Goal: Information Seeking & Learning: Learn about a topic

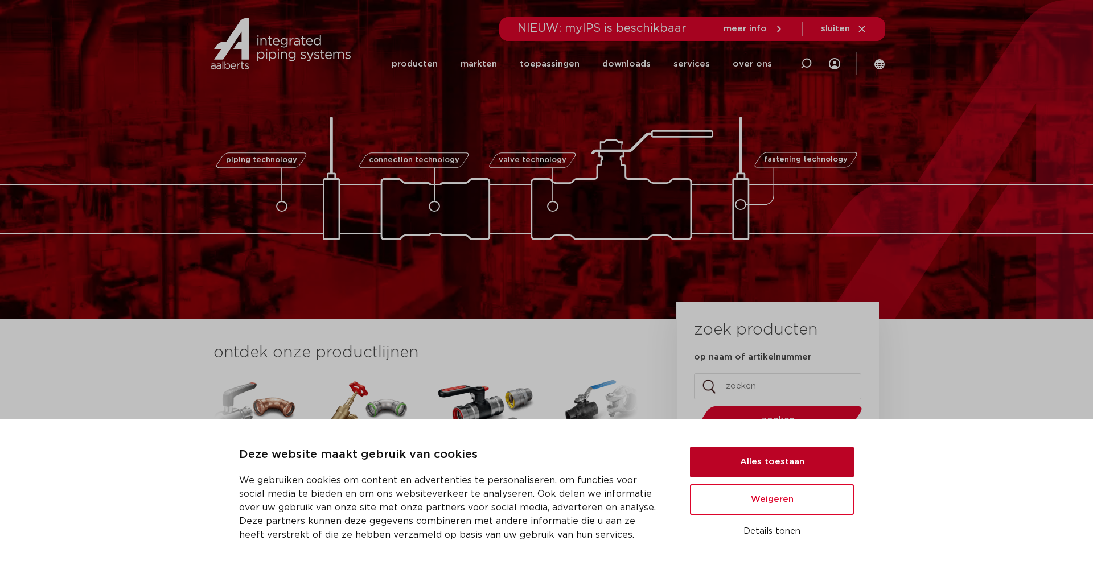
click at [761, 469] on button "Alles toestaan" at bounding box center [772, 462] width 164 height 31
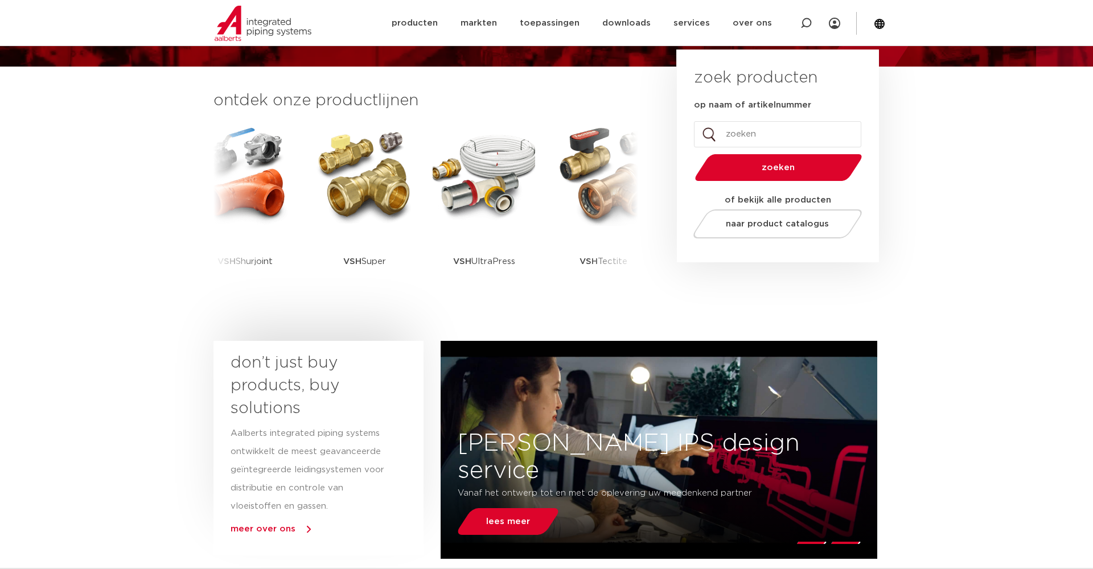
scroll to position [235, 0]
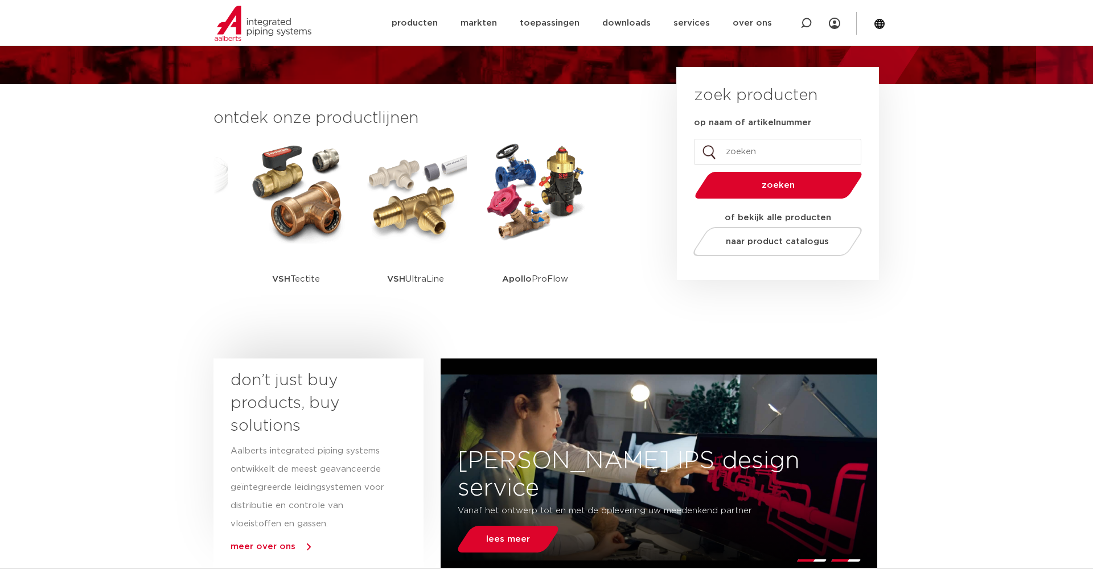
click at [962, 225] on section "ontdek onze productlijnen VSH SmartPress VSH XPress VSH SudoPress VSH PowerPres…" at bounding box center [546, 218] width 1093 height 269
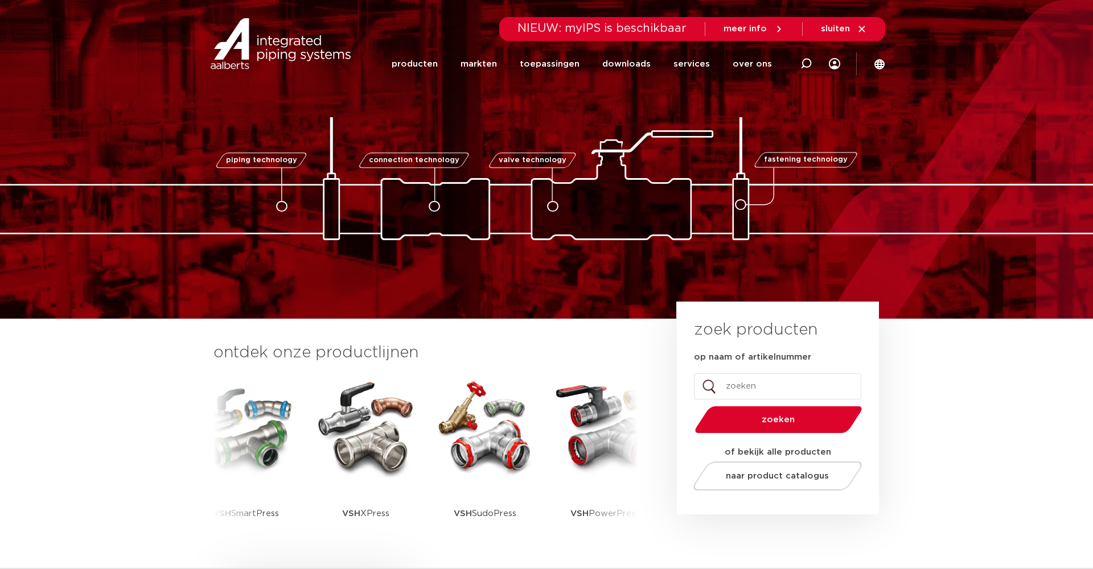
scroll to position [0, 0]
click at [239, 48] on img at bounding box center [281, 43] width 146 height 51
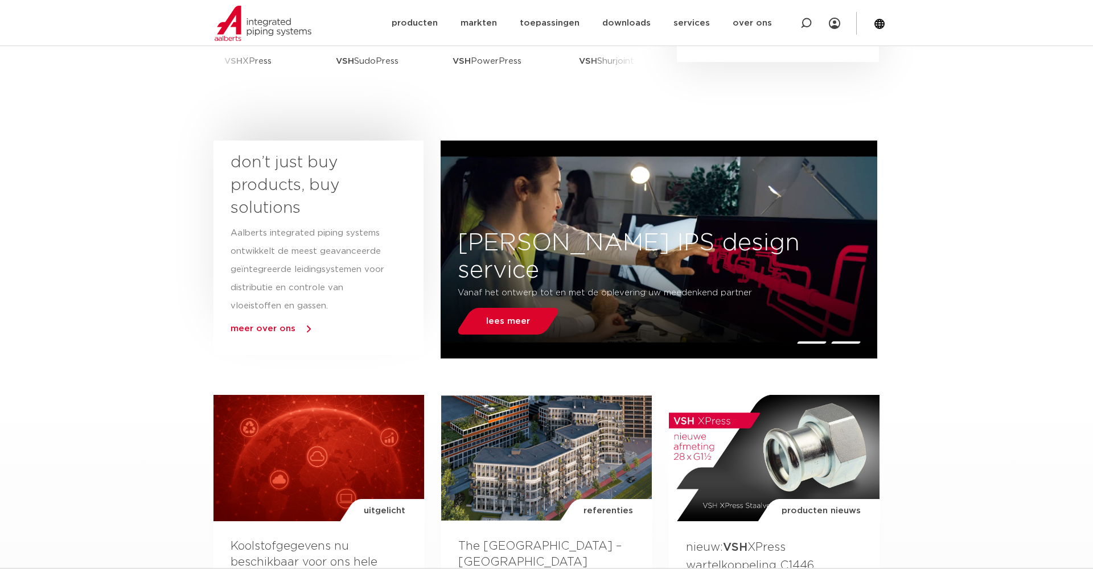
scroll to position [457, 0]
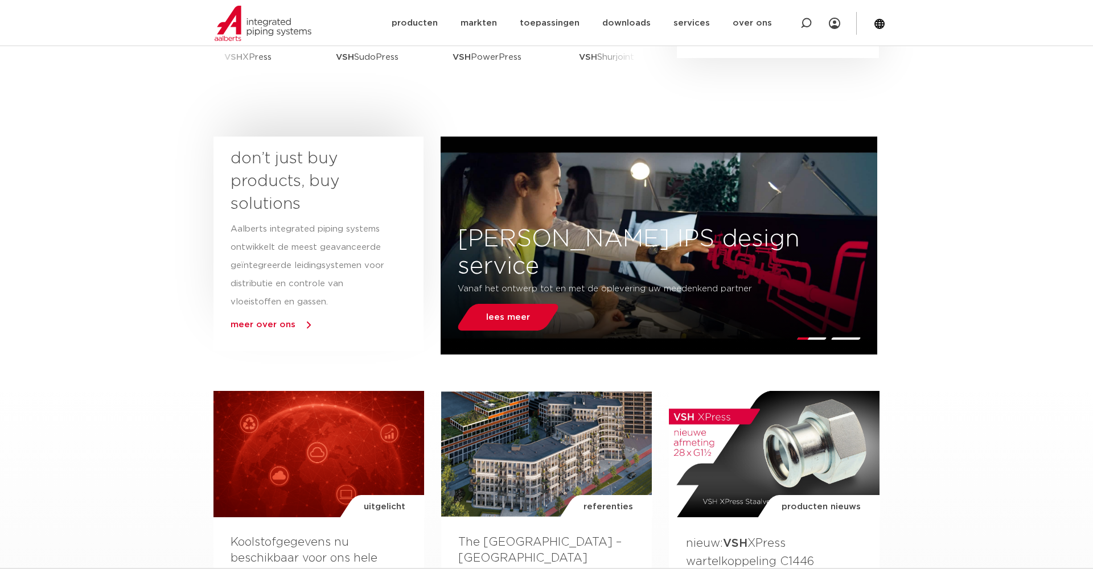
click at [315, 229] on p "Aalberts integrated piping systems ontwikkelt de meest geavanceerde geïntegreer…" at bounding box center [308, 265] width 155 height 91
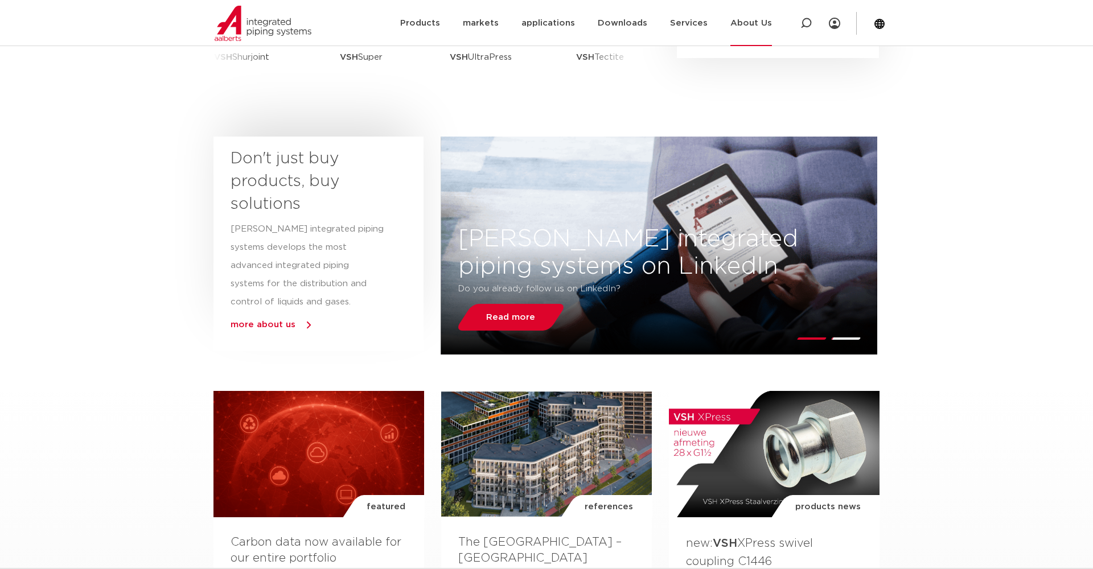
click at [766, 19] on link "About Us" at bounding box center [751, 23] width 42 height 46
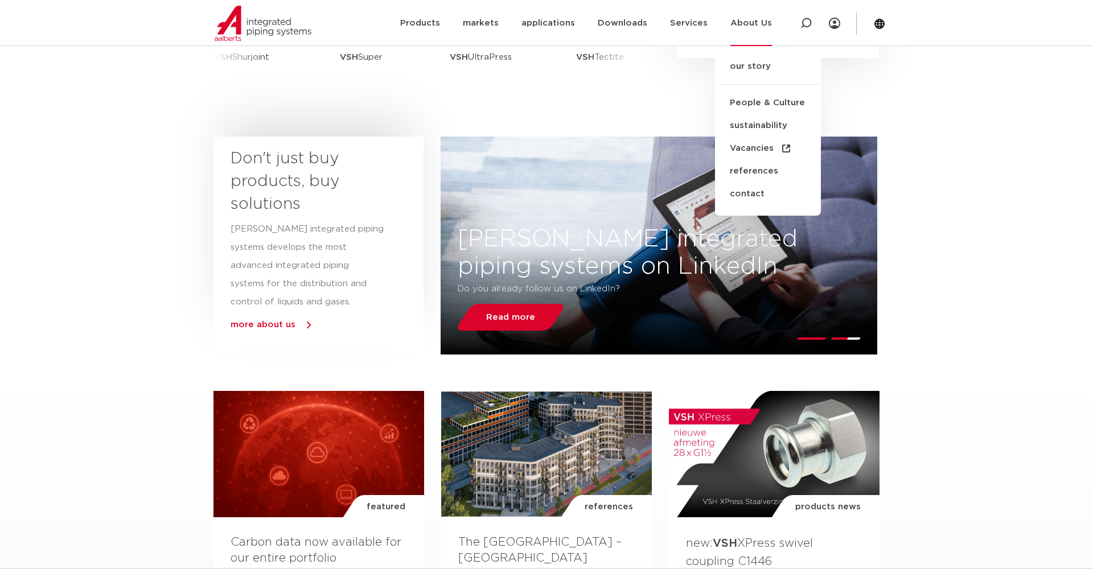
click at [743, 27] on link "About Us" at bounding box center [751, 23] width 42 height 46
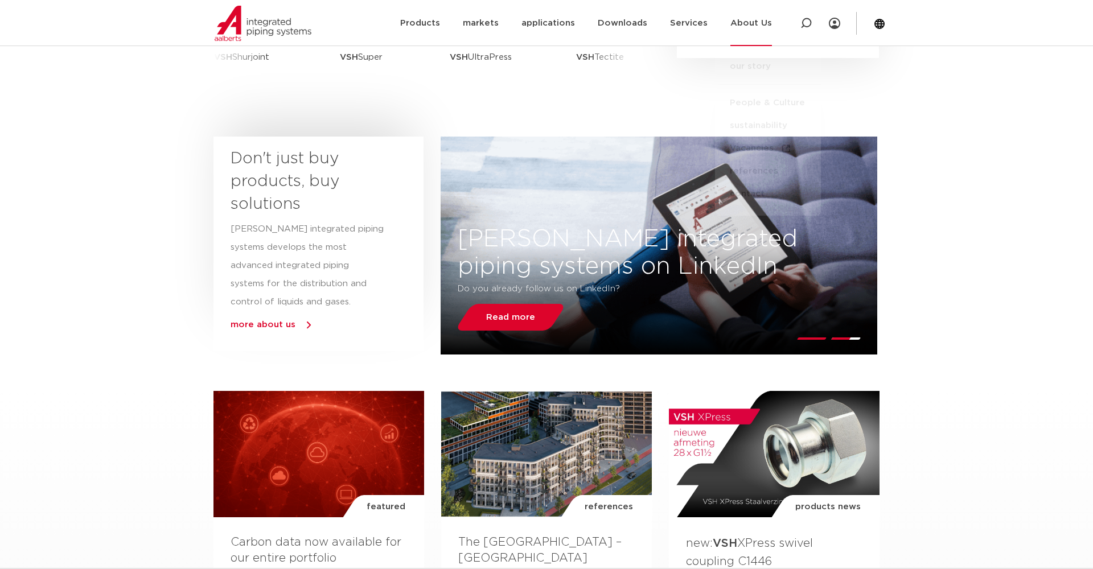
click at [741, 23] on link "About Us" at bounding box center [751, 23] width 42 height 46
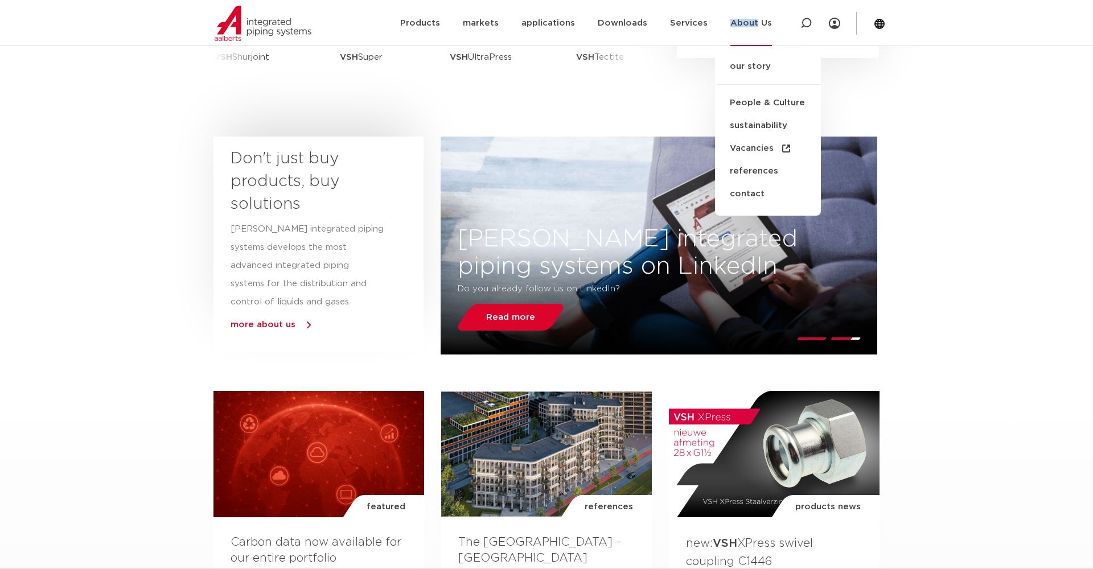
click at [741, 23] on link "About Us" at bounding box center [751, 23] width 42 height 46
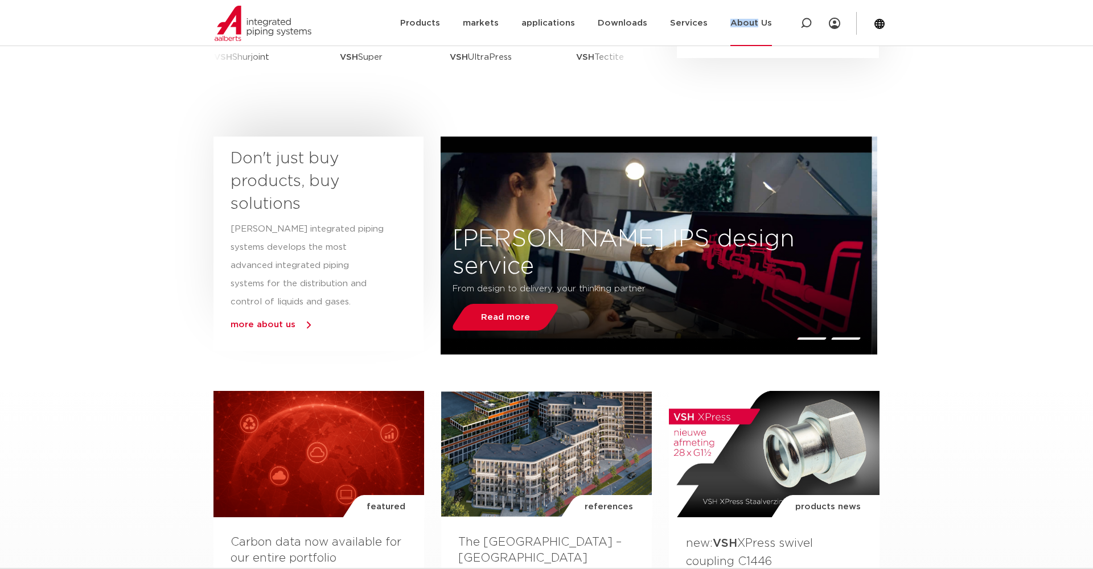
click at [747, 22] on link "About Us" at bounding box center [751, 23] width 42 height 46
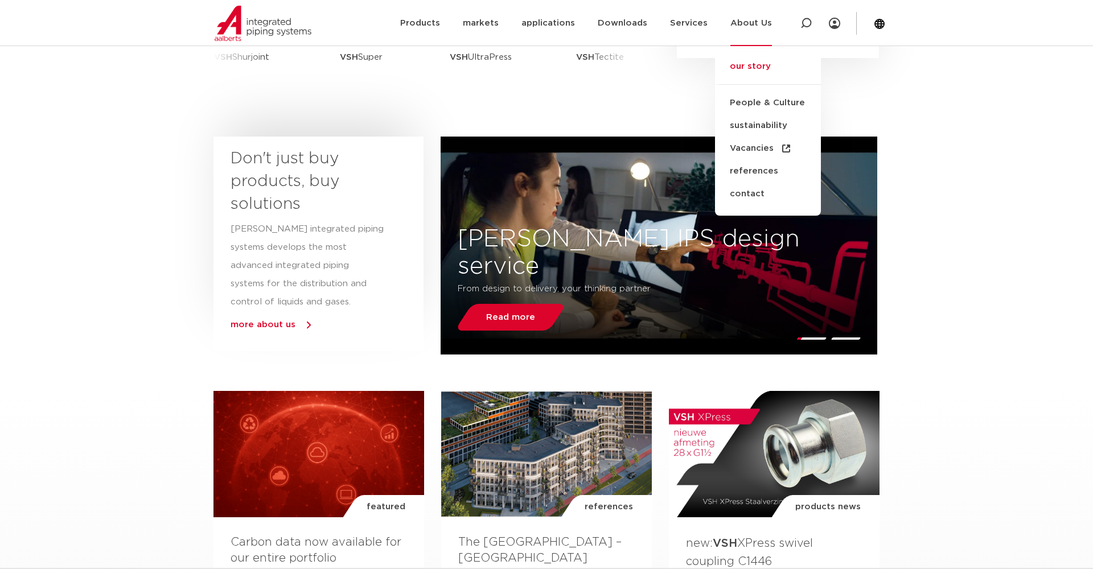
click at [752, 67] on link "our story" at bounding box center [768, 72] width 106 height 25
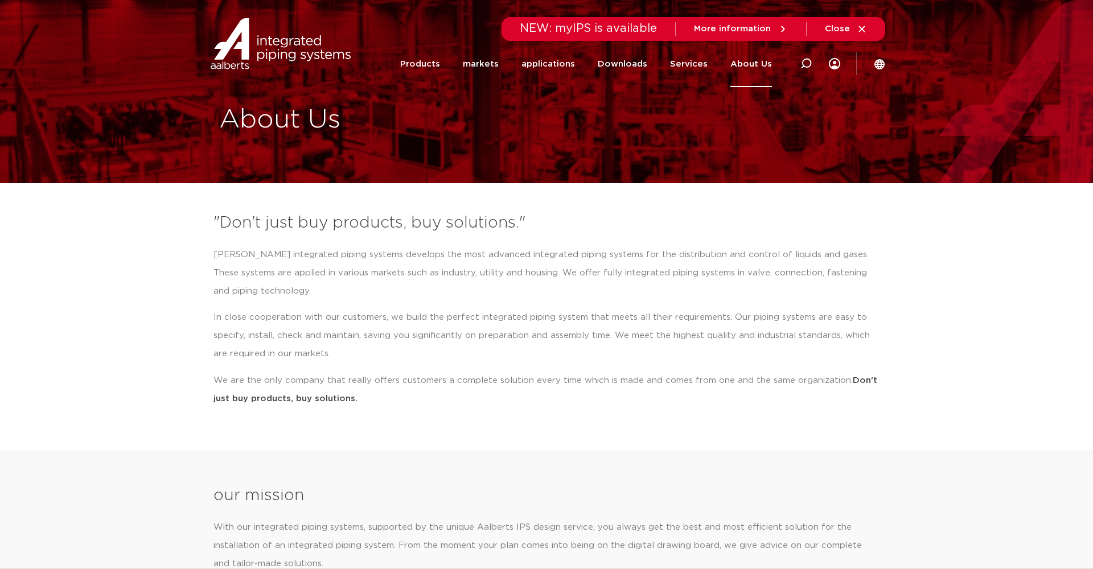
click at [211, 254] on div ""Don't just buy products, buy solutions." Aalberts integrated piping systems de…" at bounding box center [546, 314] width 677 height 216
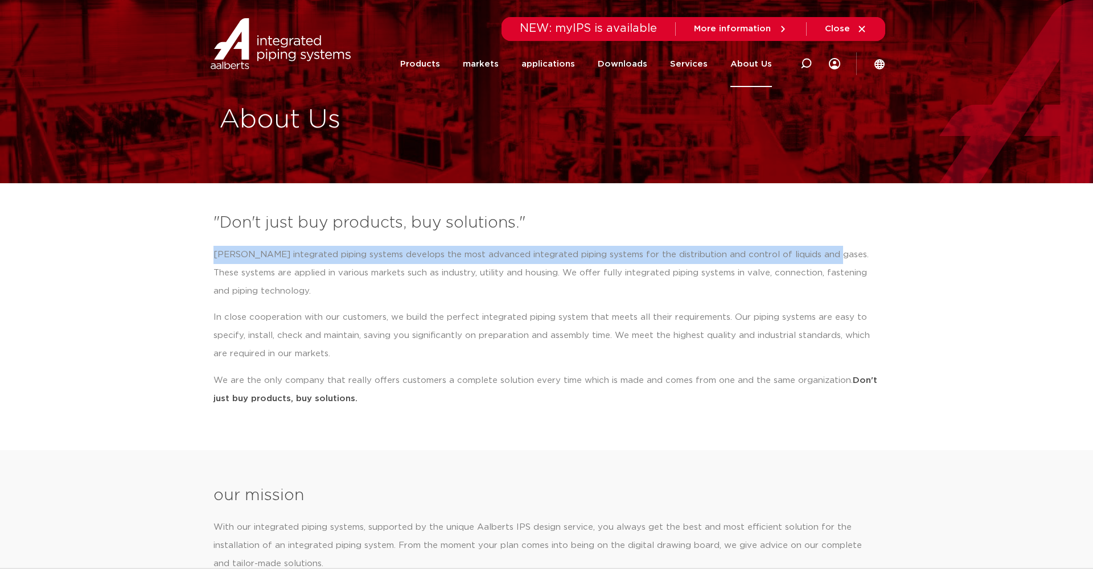
drag, startPoint x: 212, startPoint y: 254, endPoint x: 817, endPoint y: 256, distance: 604.6
click at [817, 256] on div ""Don't just buy products, buy solutions." Aalberts integrated piping systems de…" at bounding box center [546, 314] width 677 height 216
copy p "Aalberts integrated piping systems develops the most advanced integrated piping…"
